Goal: Transaction & Acquisition: Purchase product/service

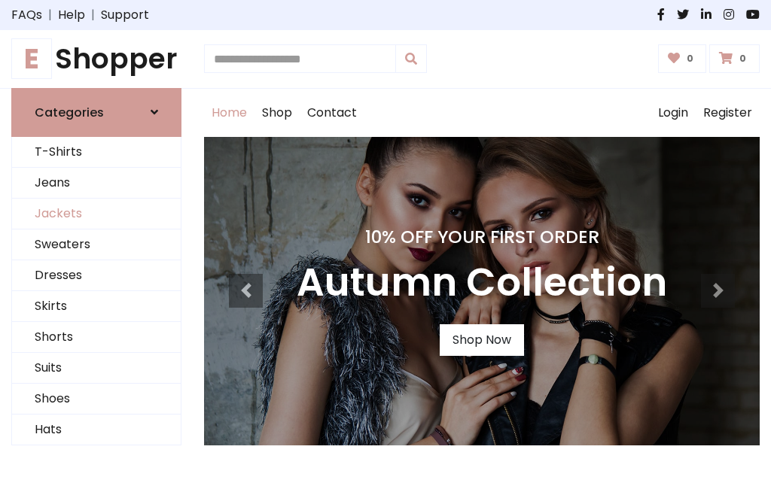
click at [96, 214] on link "Jackets" at bounding box center [96, 214] width 169 height 31
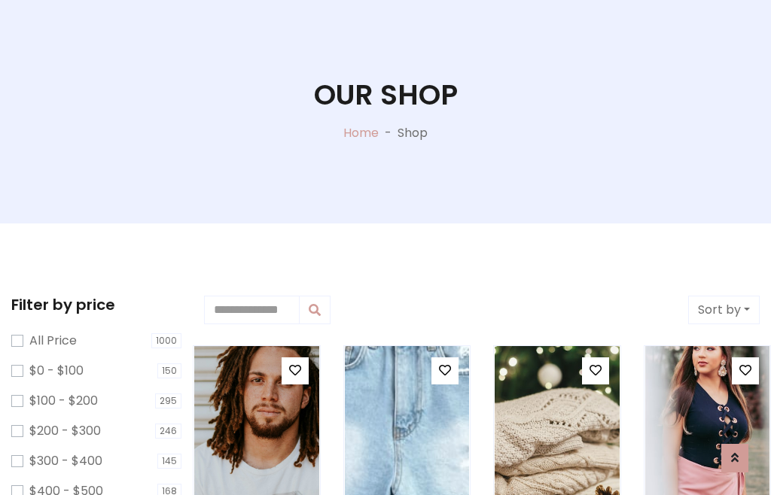
scroll to position [77, 0]
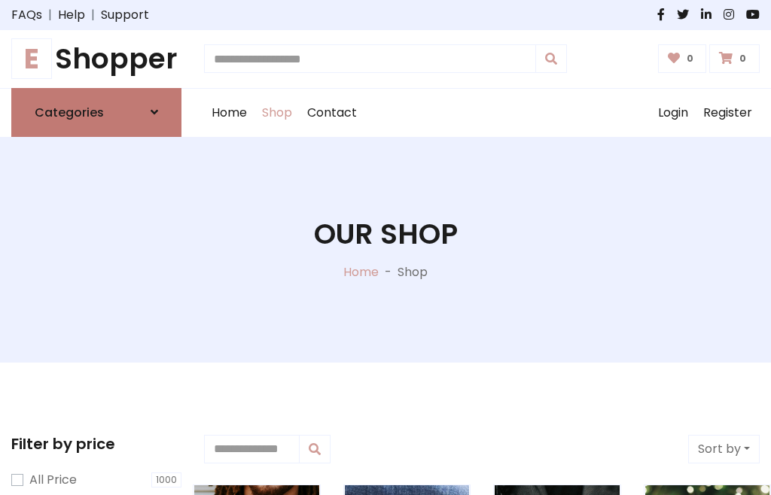
click at [96, 112] on h6 "Categories" at bounding box center [69, 112] width 69 height 14
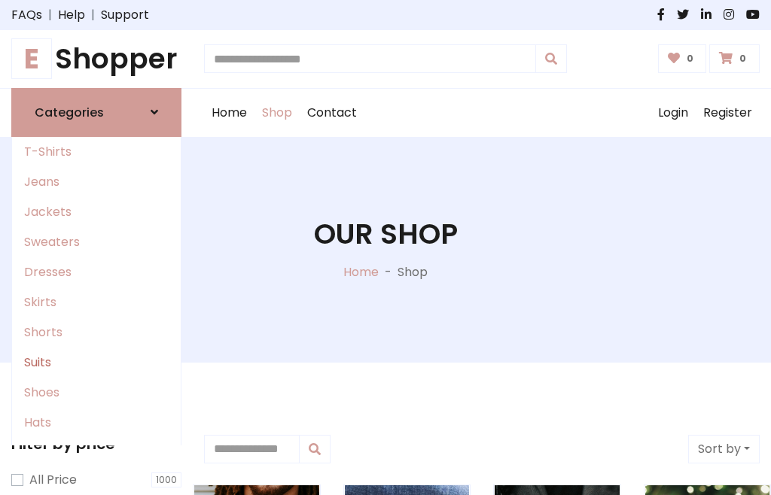
click at [96, 362] on link "Suits" at bounding box center [96, 363] width 169 height 30
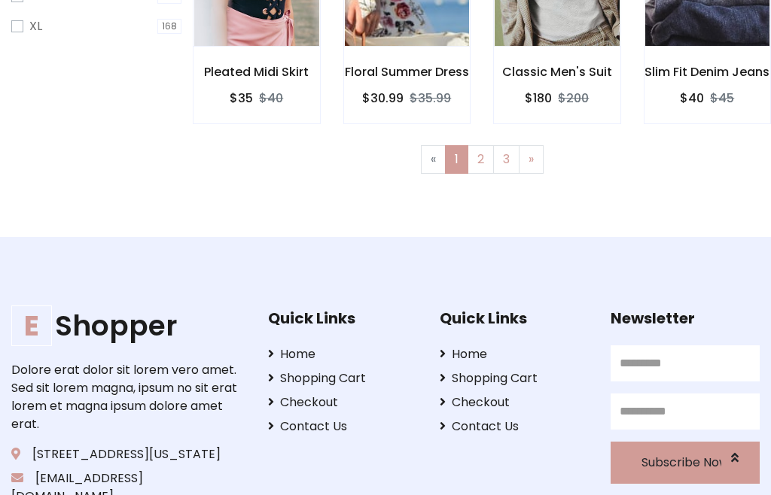
scroll to position [76, 0]
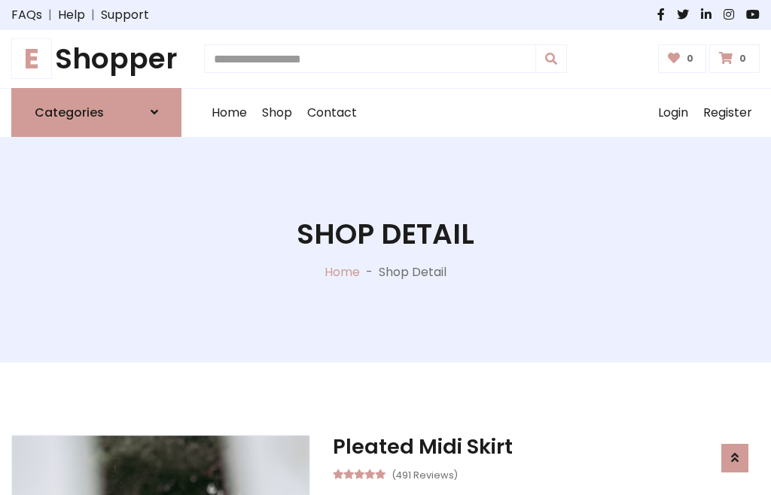
scroll to position [1407, 0]
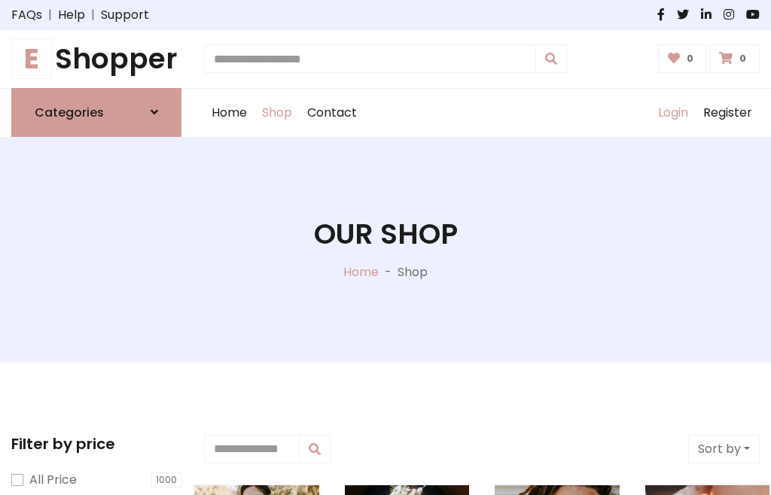
click at [672, 112] on link "Login" at bounding box center [672, 113] width 45 height 48
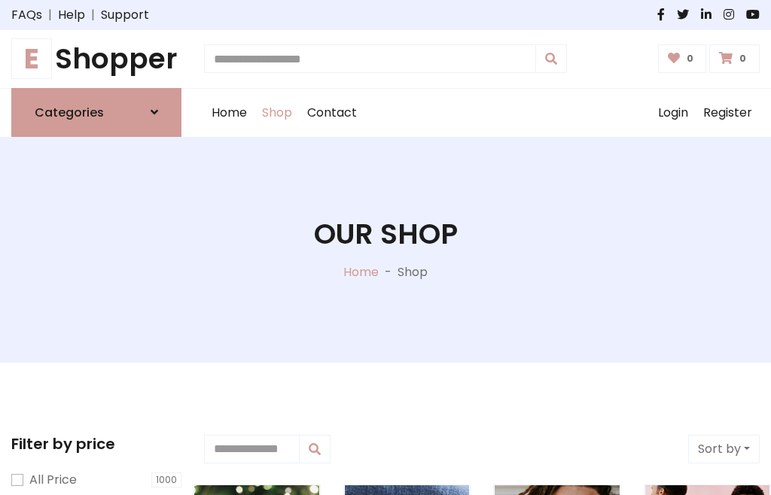
scroll to position [76, 0]
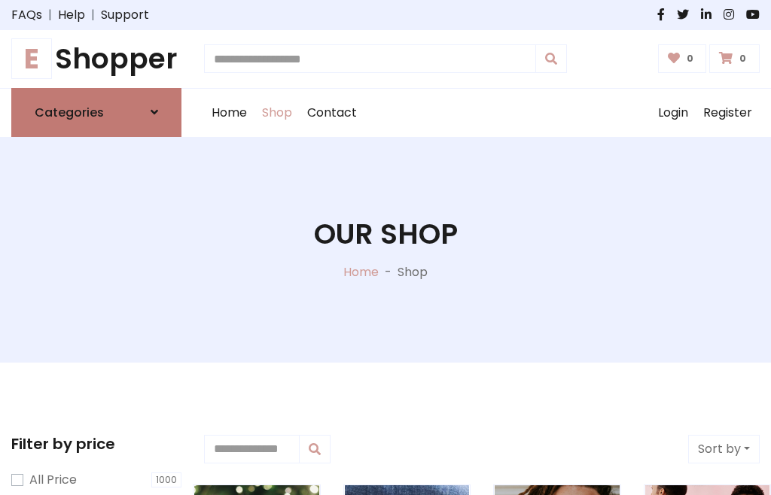
click at [154, 112] on icon at bounding box center [155, 112] width 8 height 12
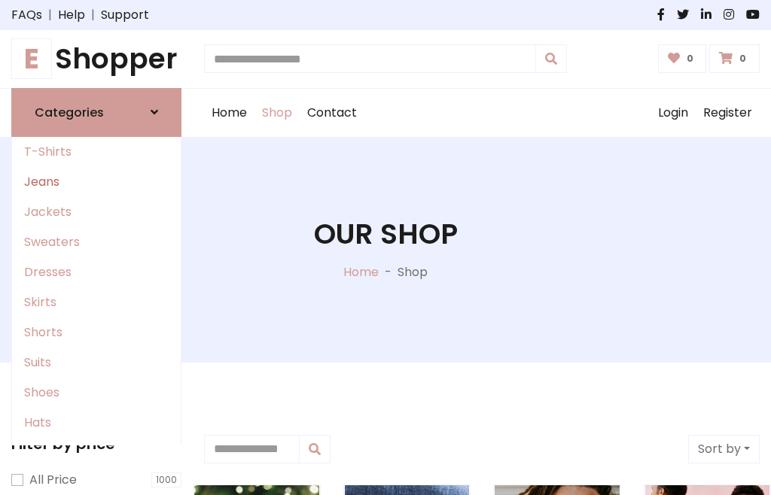
click at [96, 181] on link "Jeans" at bounding box center [96, 182] width 169 height 30
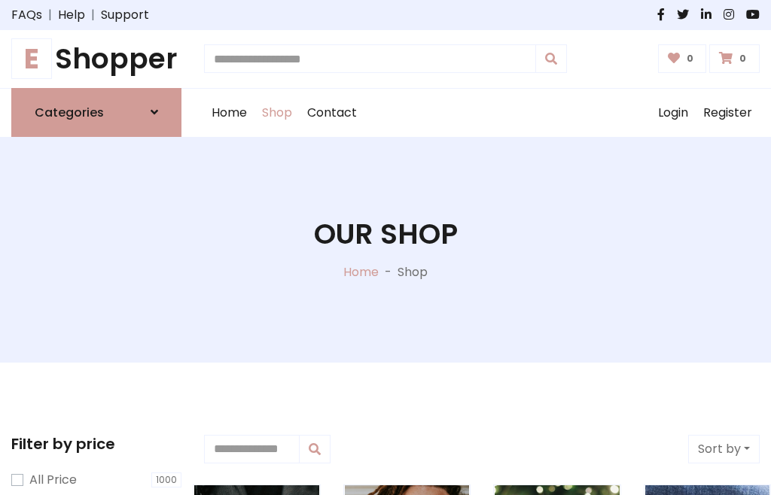
scroll to position [76, 0]
